Goal: Book appointment/travel/reservation

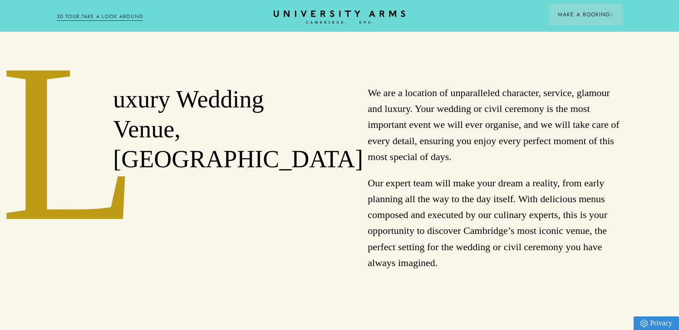
scroll to position [748, 0]
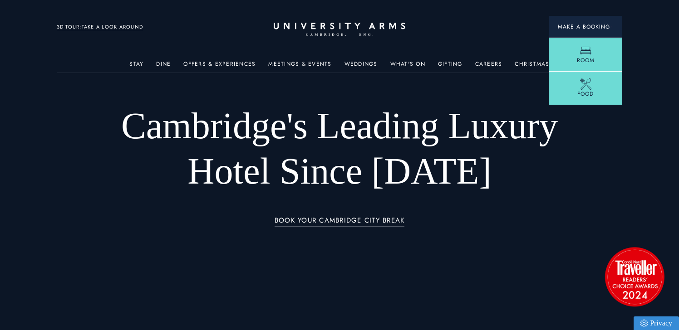
click at [593, 28] on span "Make a Booking" at bounding box center [585, 27] width 55 height 8
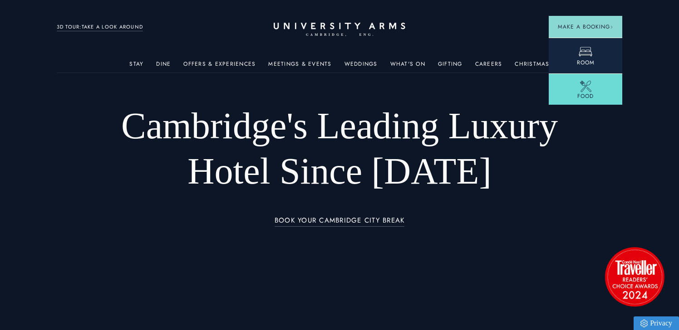
click at [581, 53] on icon at bounding box center [586, 52] width 14 height 14
